Goal: Information Seeking & Learning: Check status

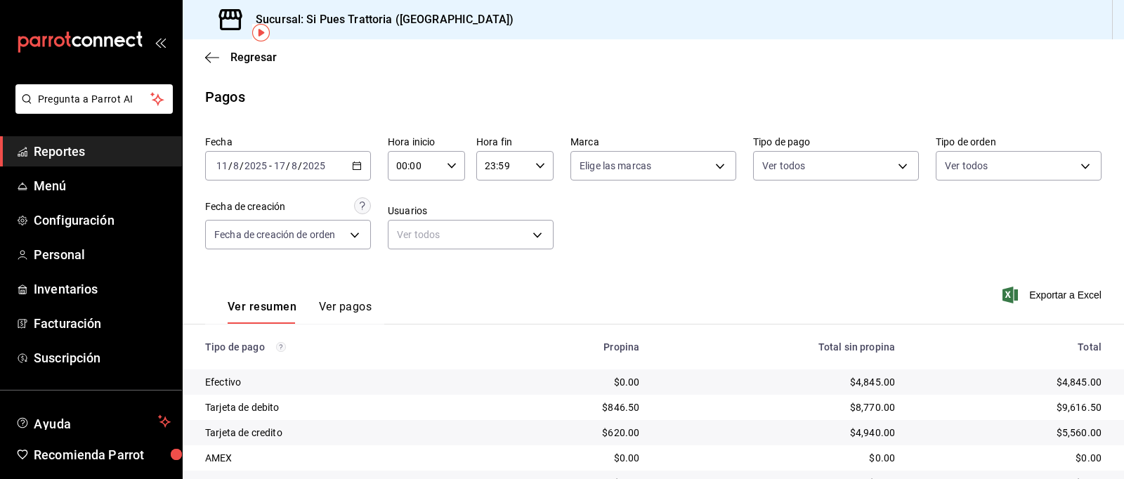
scroll to position [65, 0]
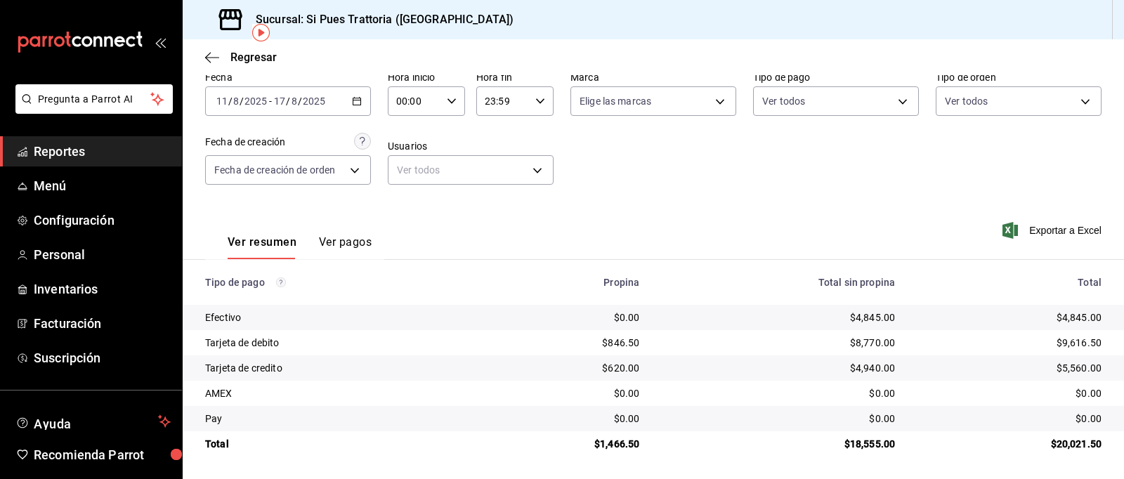
click at [359, 113] on div "[DATE] [DATE] - [DATE] [DATE]" at bounding box center [288, 100] width 166 height 29
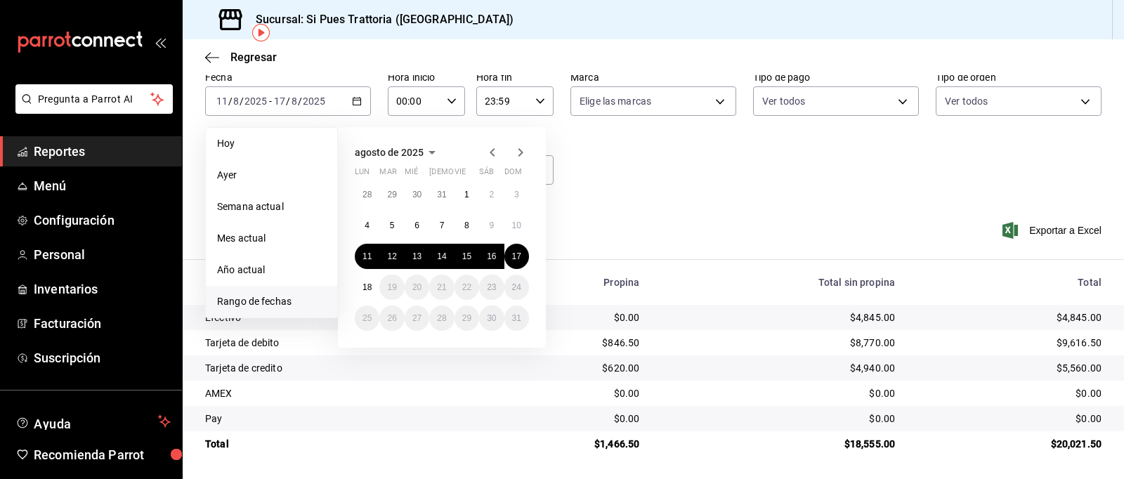
click at [95, 151] on span "Reportes" at bounding box center [102, 151] width 137 height 19
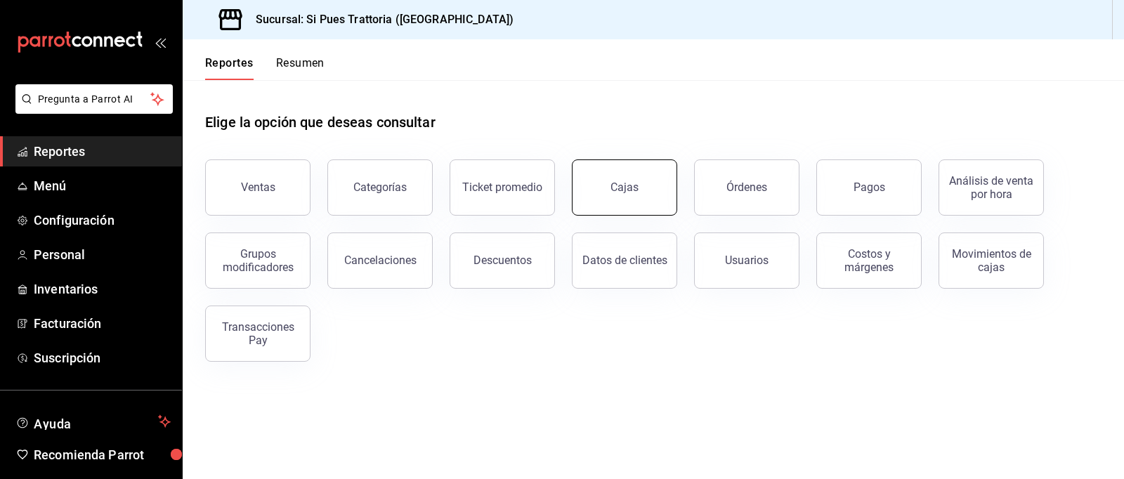
click at [658, 205] on button "Cajas" at bounding box center [624, 187] width 105 height 56
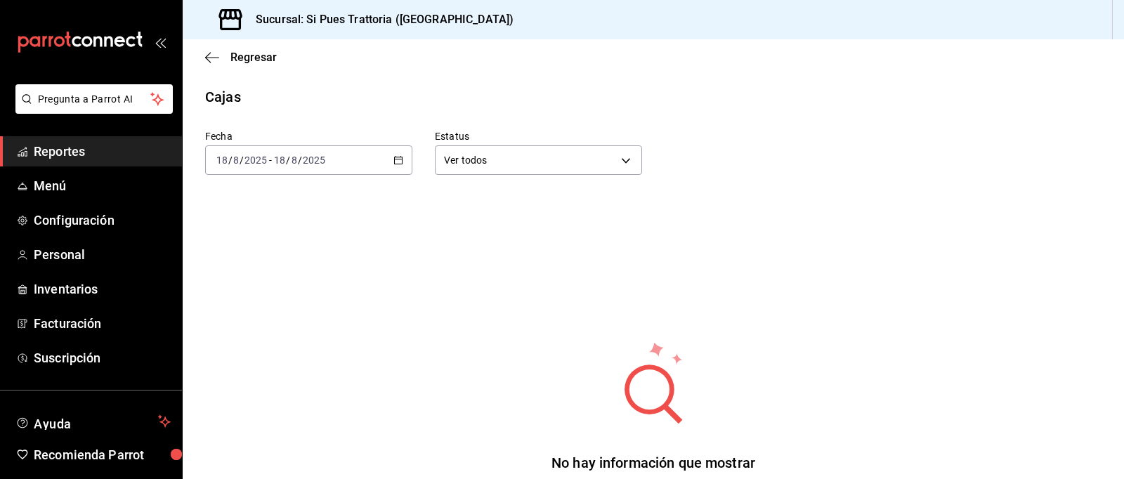
click at [398, 166] on div "[DATE] [DATE] - [DATE] [DATE]" at bounding box center [308, 159] width 207 height 29
click at [276, 353] on span "Rango de fechas" at bounding box center [271, 360] width 109 height 15
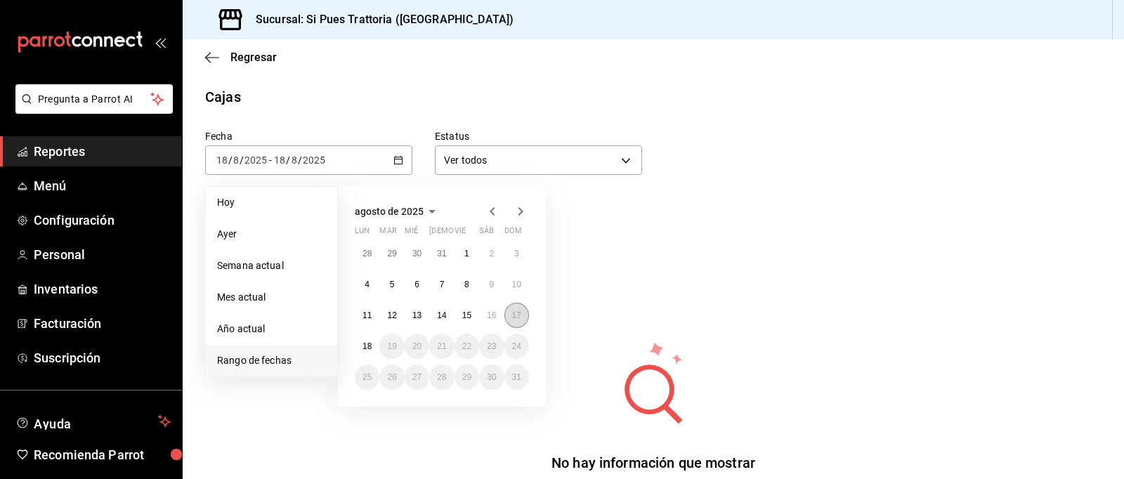
click at [522, 314] on button "17" at bounding box center [516, 315] width 25 height 25
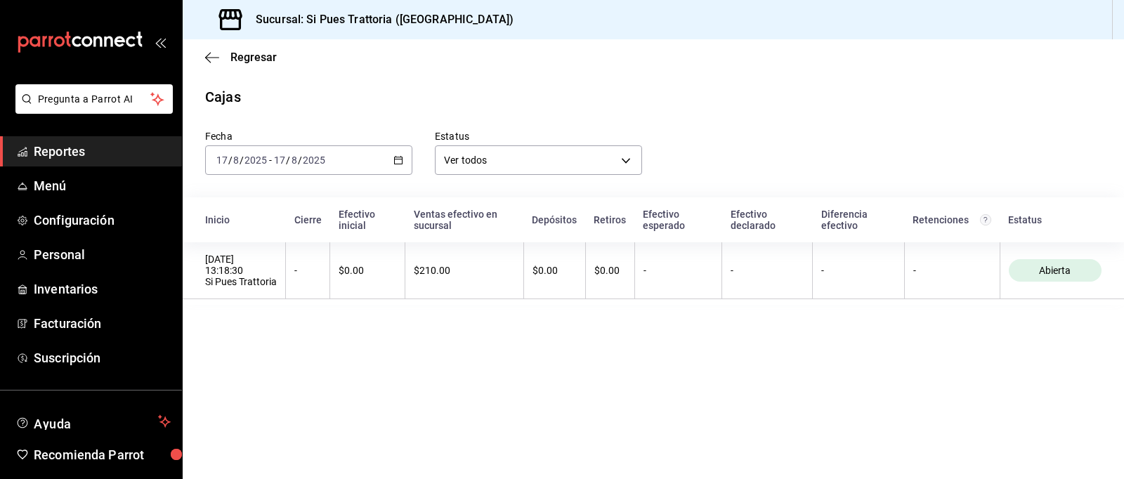
click at [86, 158] on span "Reportes" at bounding box center [102, 151] width 137 height 19
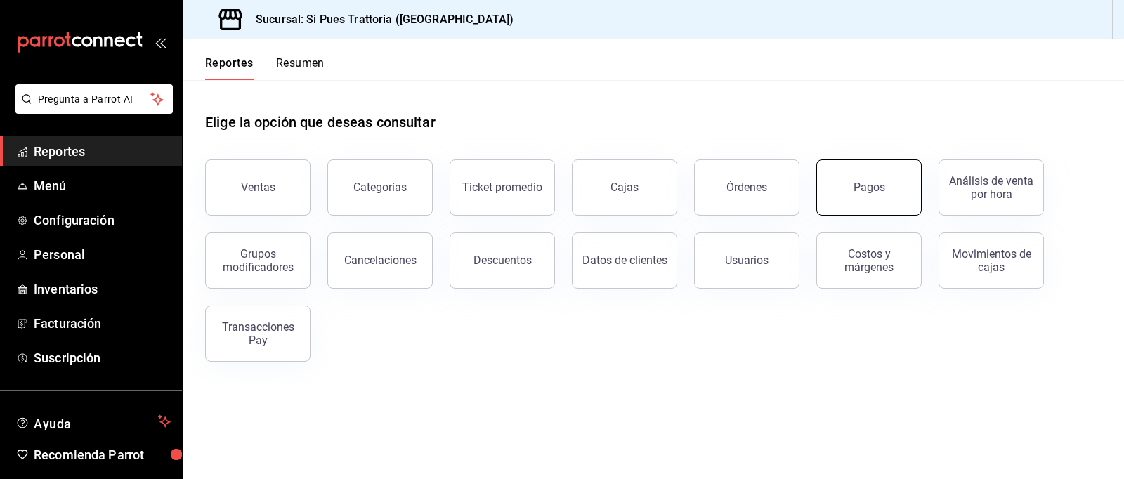
click at [838, 193] on button "Pagos" at bounding box center [868, 187] width 105 height 56
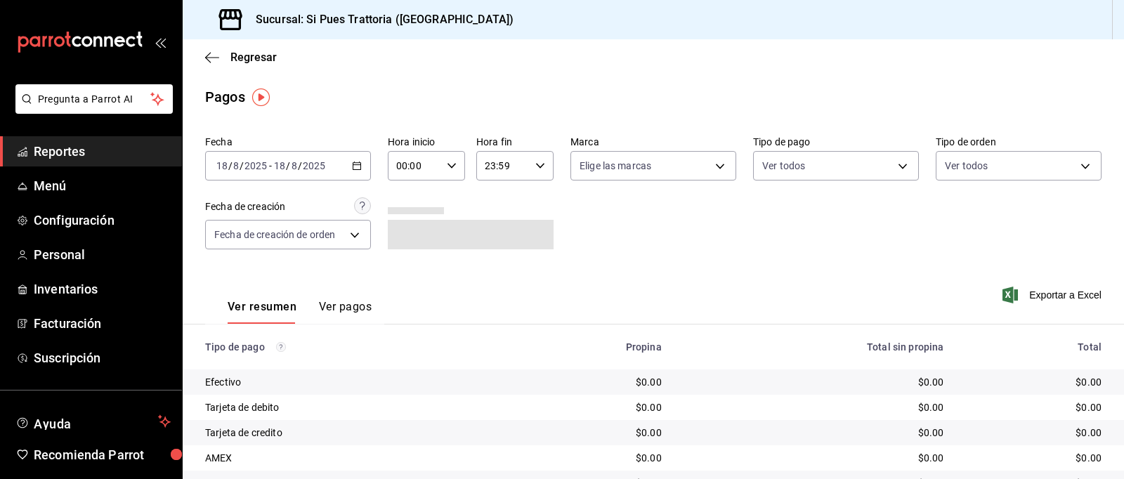
click at [330, 167] on div "[DATE] [DATE] - [DATE] [DATE]" at bounding box center [288, 165] width 166 height 29
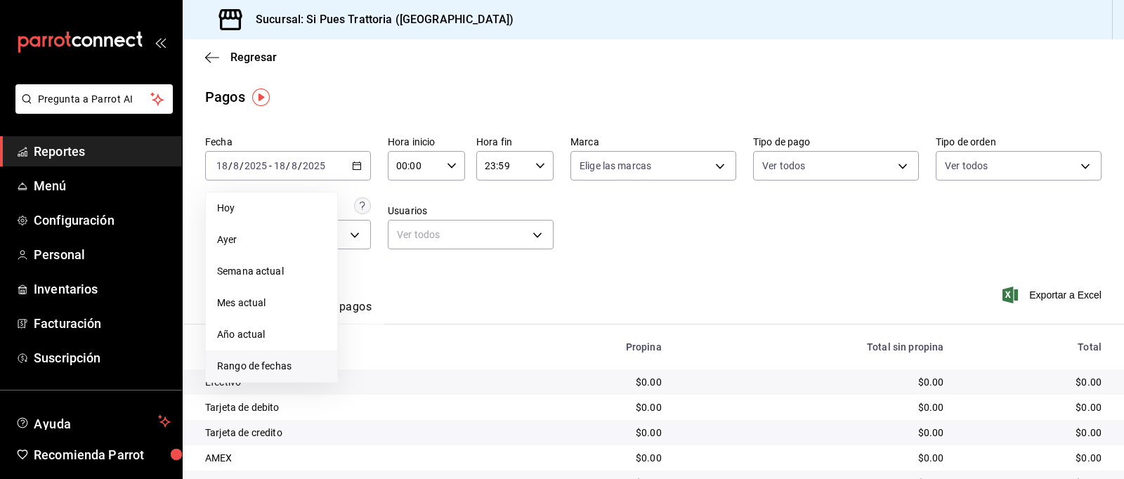
click at [278, 362] on span "Rango de fechas" at bounding box center [271, 366] width 109 height 15
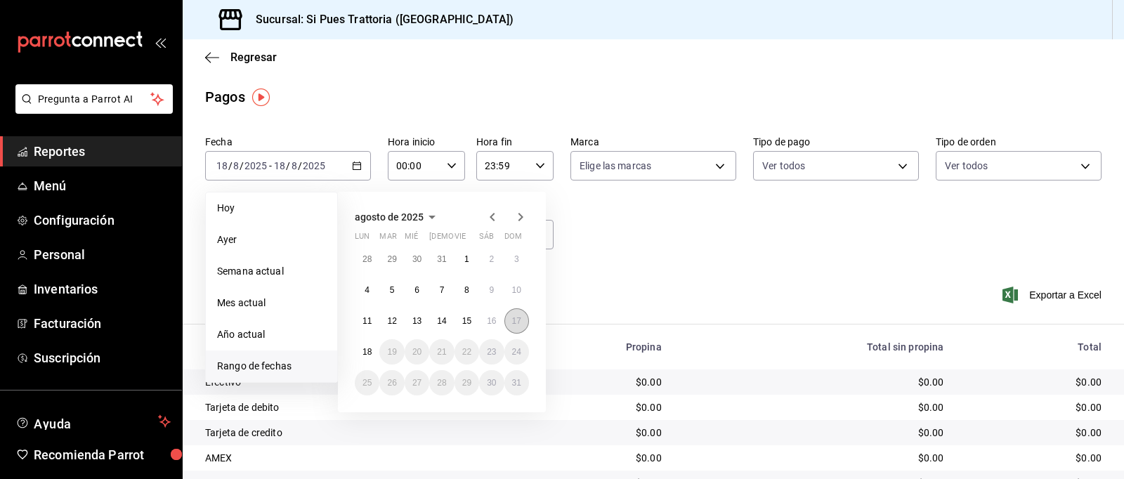
click at [523, 325] on button "17" at bounding box center [516, 320] width 25 height 25
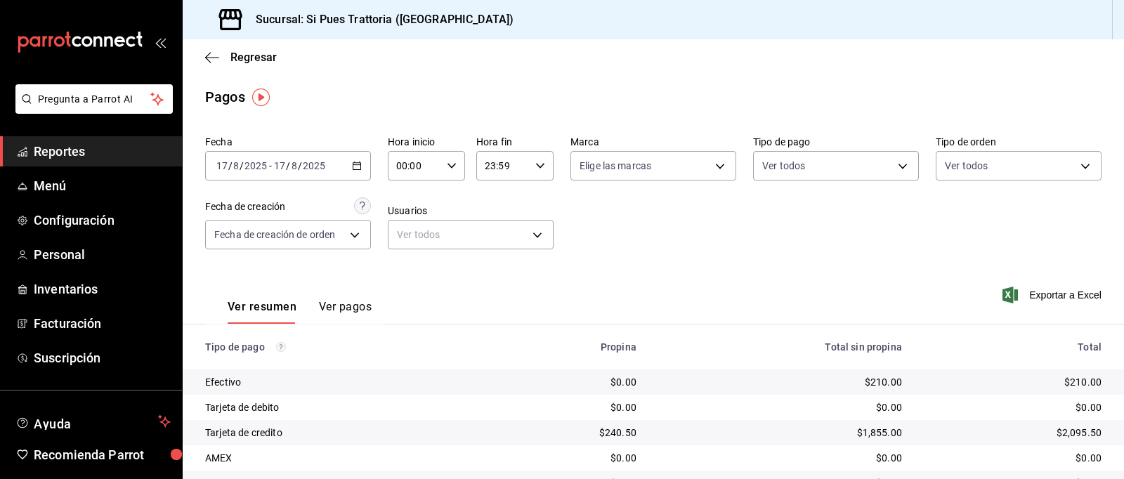
scroll to position [65, 0]
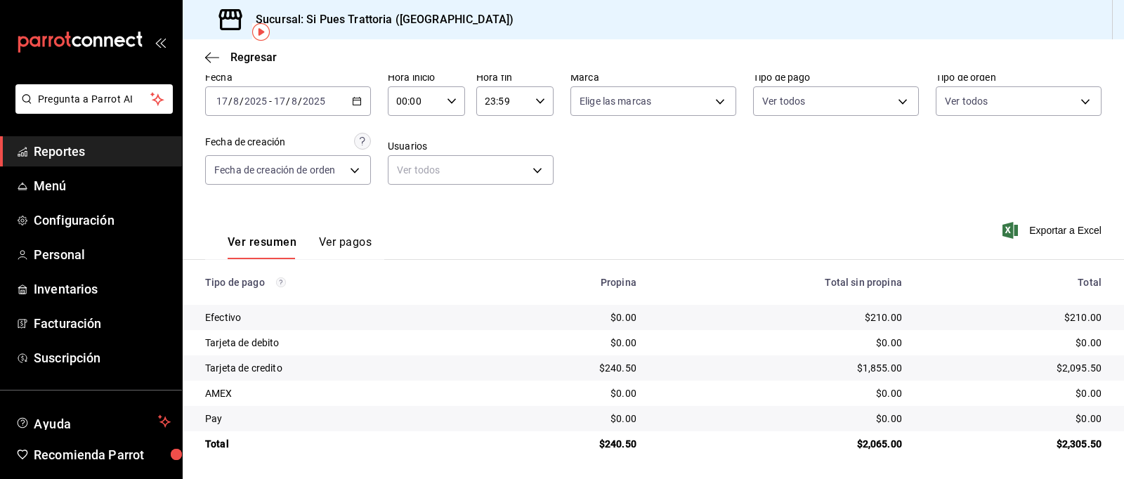
click at [98, 157] on span "Reportes" at bounding box center [102, 151] width 137 height 19
